Goal: Check status: Check status

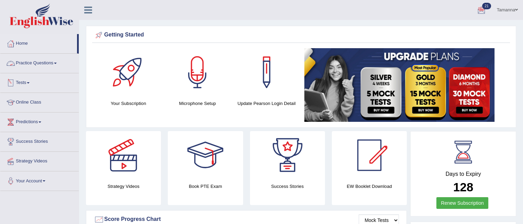
click at [29, 81] on link "Tests" at bounding box center [39, 81] width 78 height 17
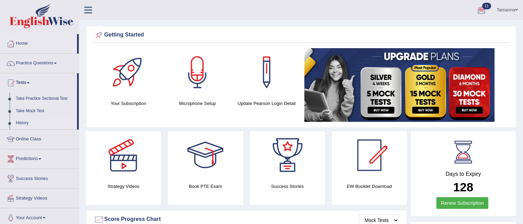
click at [24, 125] on link "History" at bounding box center [45, 123] width 64 height 12
